Goal: Task Accomplishment & Management: Complete application form

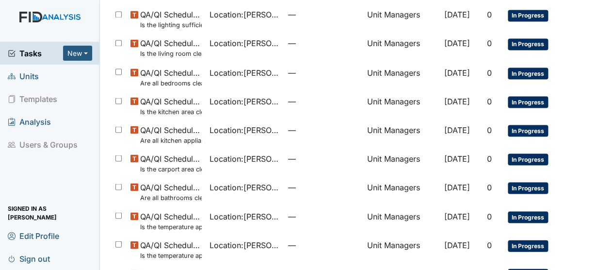
scroll to position [589, 0]
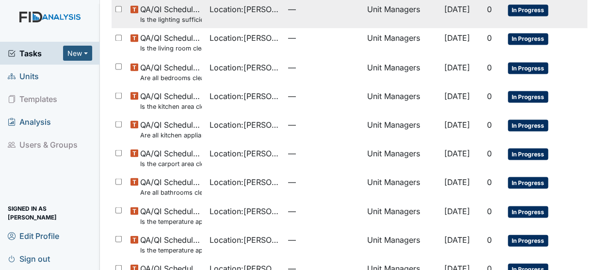
click at [182, 16] on small "Is the lighting sufficient?" at bounding box center [170, 19] width 61 height 9
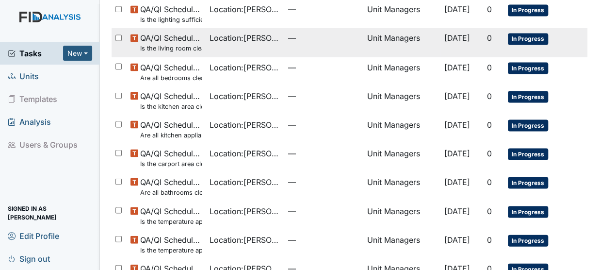
click at [189, 44] on small "Is the living room clean and in good repair?" at bounding box center [170, 48] width 61 height 9
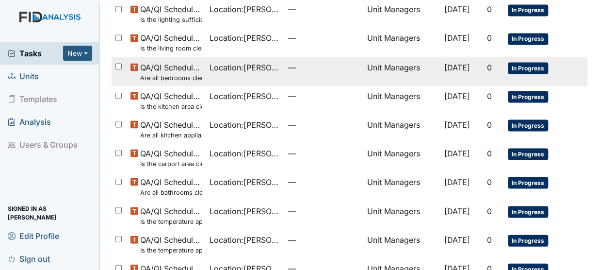
click at [167, 66] on span "QA/QI Scheduled Inspection Are all bedrooms clean and in good repair?" at bounding box center [170, 71] width 61 height 21
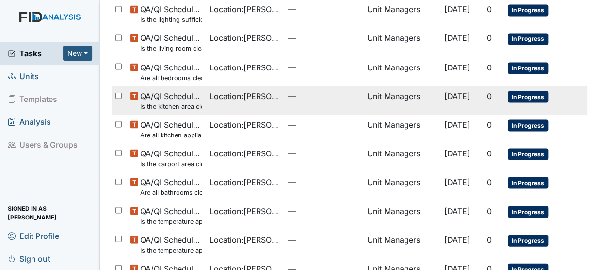
click at [163, 104] on small "Is the kitchen area clean and in good repair?" at bounding box center [170, 105] width 61 height 9
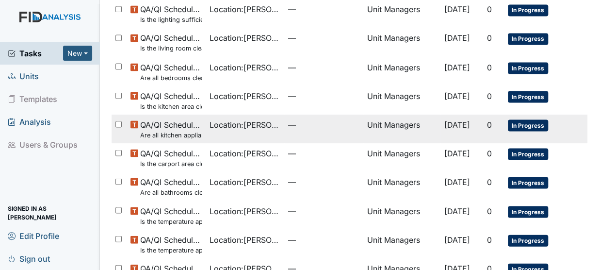
click at [167, 133] on small "Are all kitchen appliances clean and working properly?" at bounding box center [170, 134] width 61 height 9
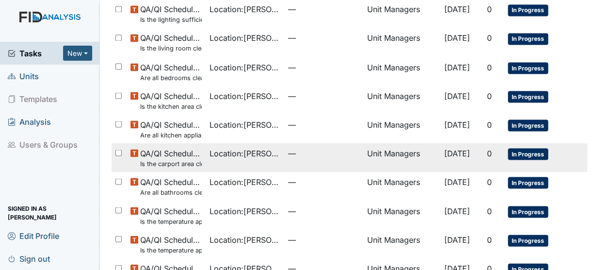
click at [155, 155] on span "QA/QI Scheduled Inspection Is the carport area clean (trashcans lids secured/ c…" at bounding box center [170, 157] width 61 height 21
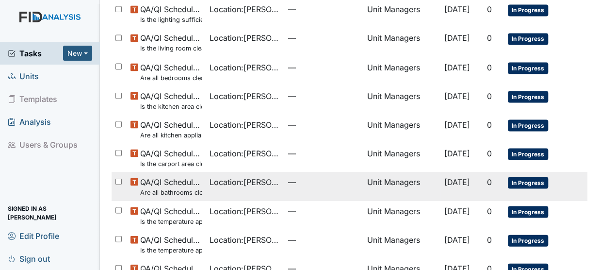
click at [165, 189] on small "Are all bathrooms clean and in good repair?" at bounding box center [170, 191] width 61 height 9
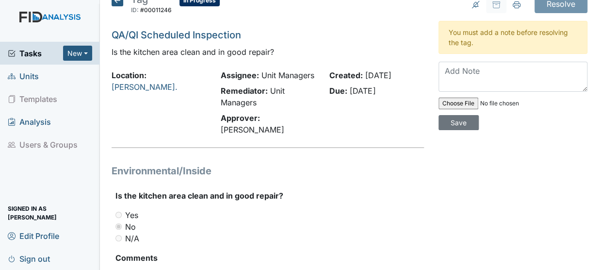
scroll to position [10, 0]
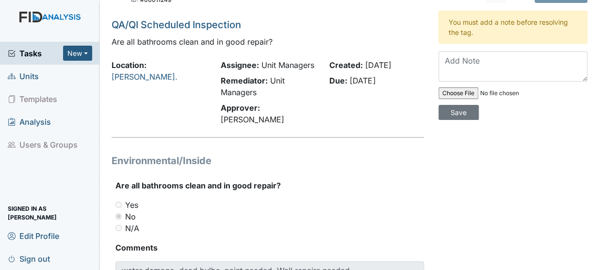
scroll to position [29, 0]
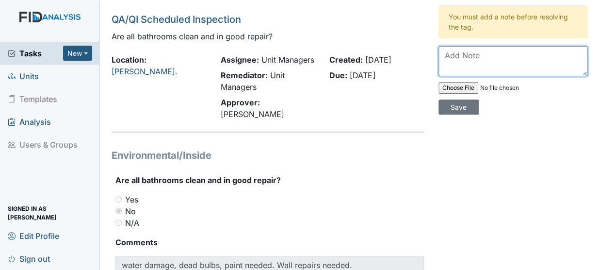
click at [460, 57] on textarea at bounding box center [512, 61] width 149 height 30
click at [510, 65] on textarea "Estimates have been done to get the bathroom repaired" at bounding box center [512, 61] width 149 height 30
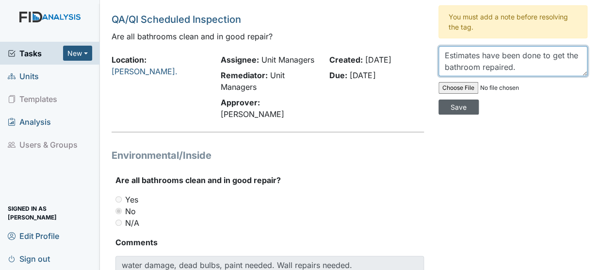
type textarea "Estimates have been done to get the bathroom repaired."
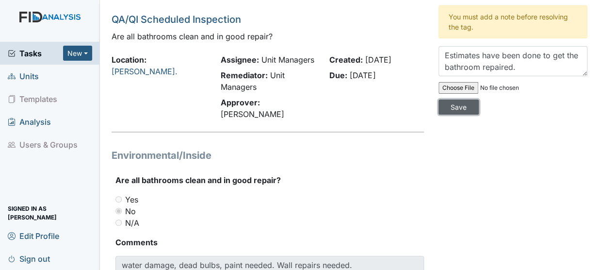
click at [452, 105] on input "Save" at bounding box center [458, 106] width 40 height 15
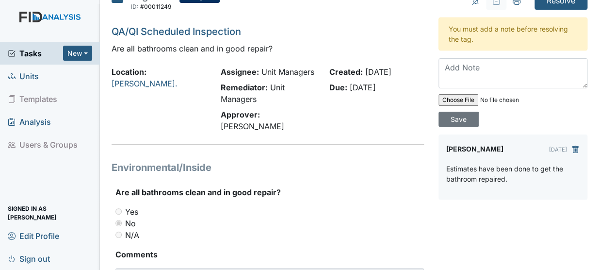
scroll to position [0, 0]
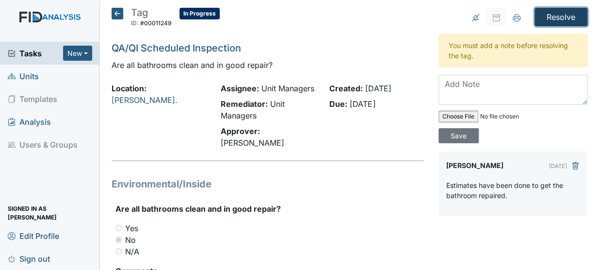
click at [549, 19] on input "Resolve" at bounding box center [560, 17] width 53 height 18
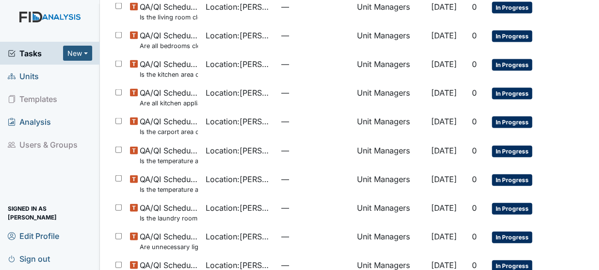
scroll to position [737, 0]
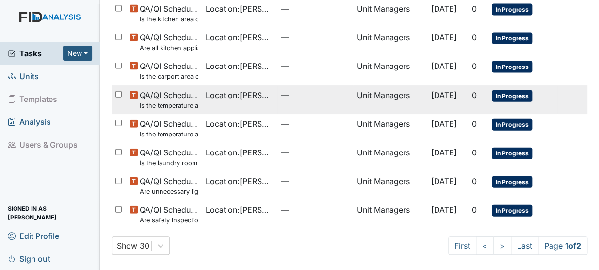
click at [153, 104] on small "Is the temperature appropriate in the refrigerator? (Between 34° & 40°)?" at bounding box center [169, 105] width 58 height 9
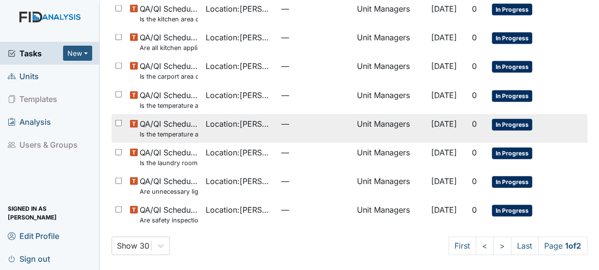
click at [167, 131] on small "Is the temperature appropriate in the freezer(s)? (Between 0° & 10°)" at bounding box center [169, 133] width 58 height 9
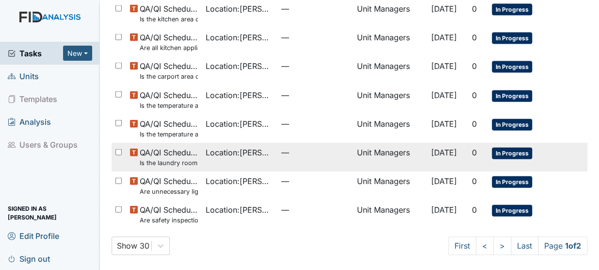
click at [179, 164] on small "Is the laundry room clean? Washer/Dryer working clean behind both? Is the lint …" at bounding box center [169, 162] width 58 height 9
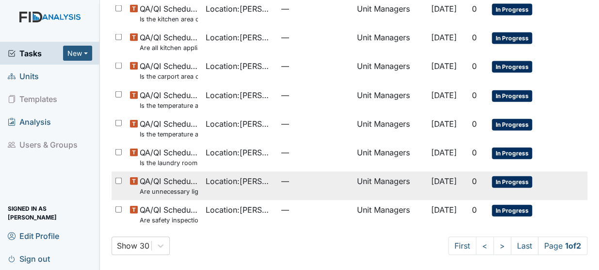
click at [163, 190] on small "Are unnecessary lights on?" at bounding box center [169, 191] width 58 height 9
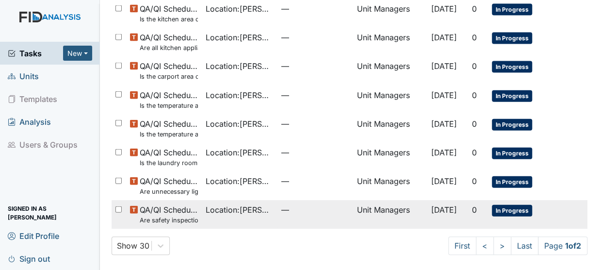
click at [164, 219] on small "Are safety inspections completed monthly and minutes completed quarterly?" at bounding box center [169, 219] width 58 height 9
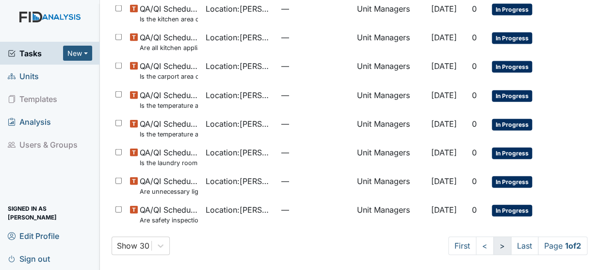
click at [493, 246] on link ">" at bounding box center [502, 245] width 18 height 18
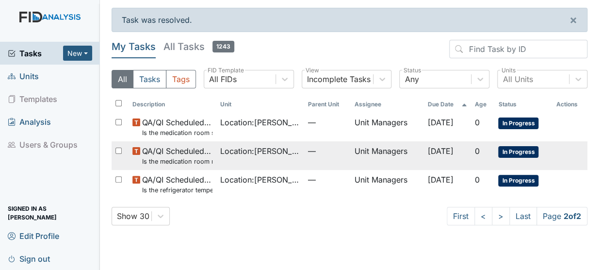
click at [172, 164] on small "Is the medication room neat and orderly?" at bounding box center [177, 161] width 70 height 9
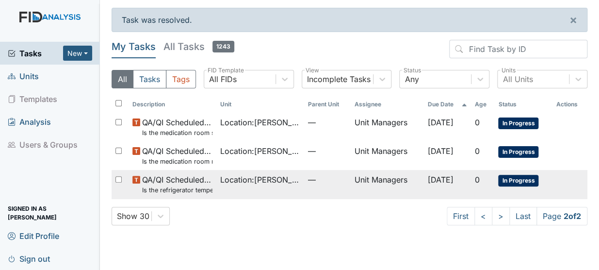
click at [182, 189] on small "Is the refrigerator temperature between 34° and 40°?" at bounding box center [177, 189] width 70 height 9
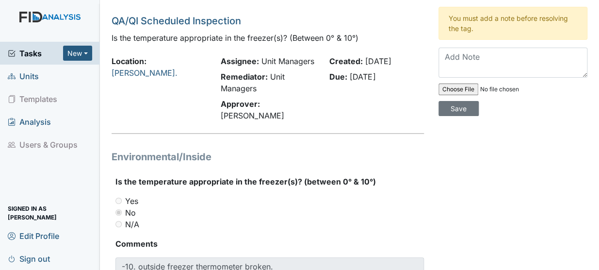
scroll to position [24, 0]
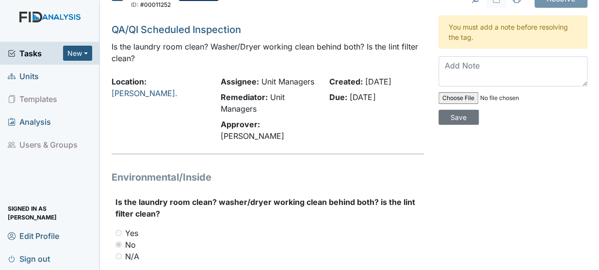
scroll to position [1, 0]
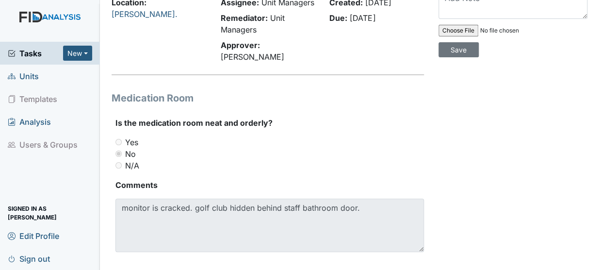
scroll to position [89, 0]
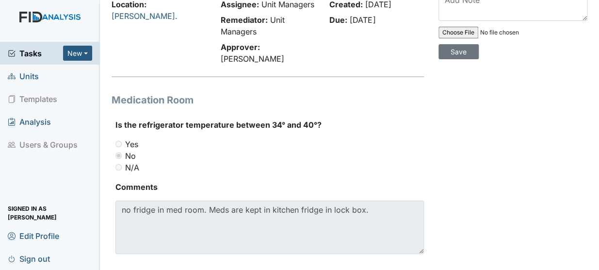
scroll to position [98, 0]
